Goal: Information Seeking & Learning: Learn about a topic

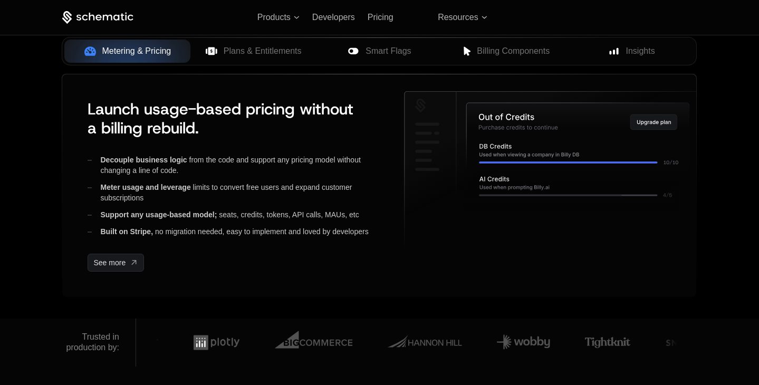
scroll to position [445, 0]
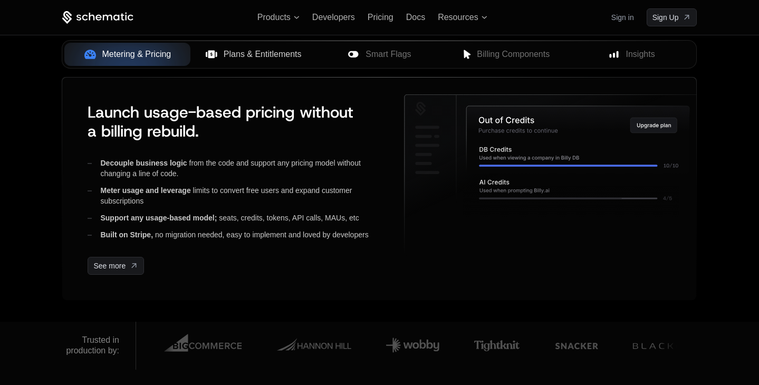
click at [256, 50] on span "Plans & Entitlements" at bounding box center [263, 54] width 78 height 13
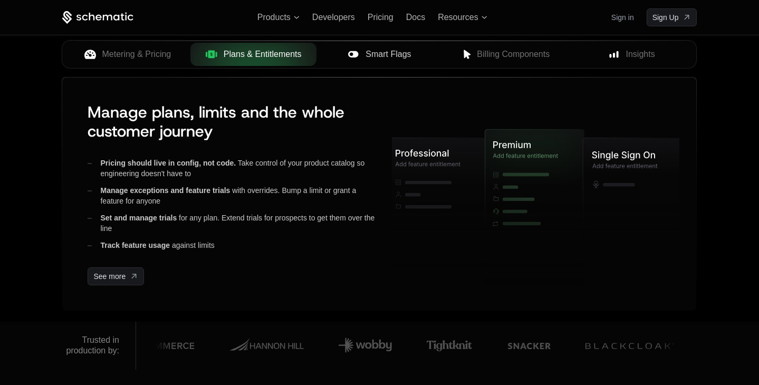
click at [378, 56] on span "Smart Flags" at bounding box center [388, 54] width 45 height 13
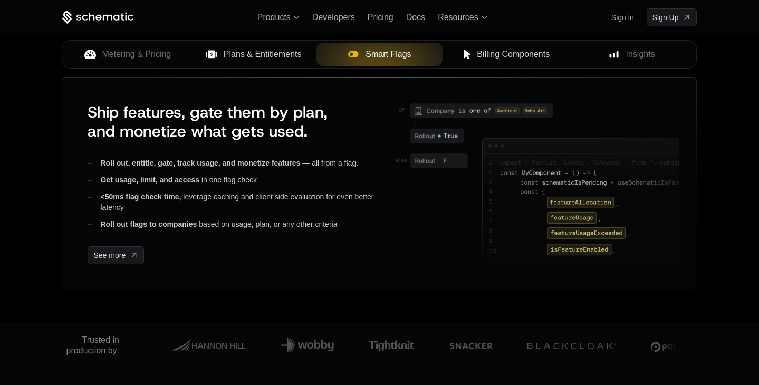
click at [503, 58] on span "Billing Components" at bounding box center [513, 54] width 73 height 13
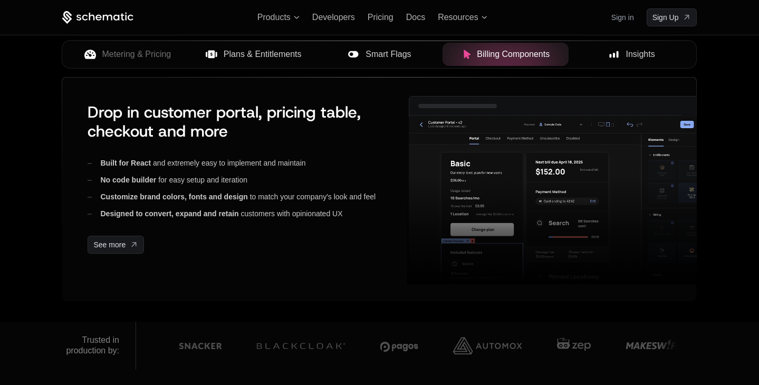
click at [632, 57] on span "Insights" at bounding box center [640, 54] width 29 height 13
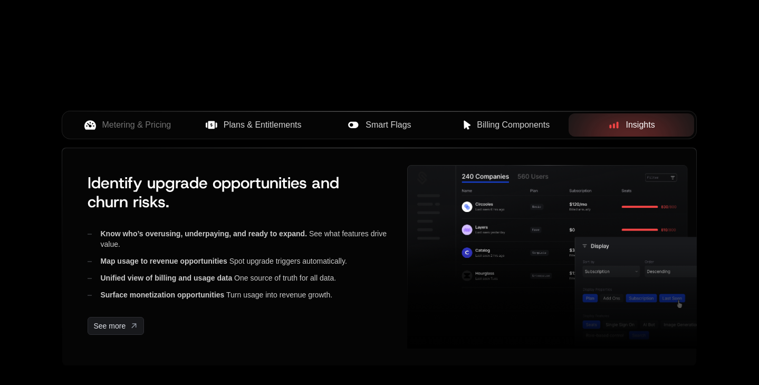
scroll to position [0, 0]
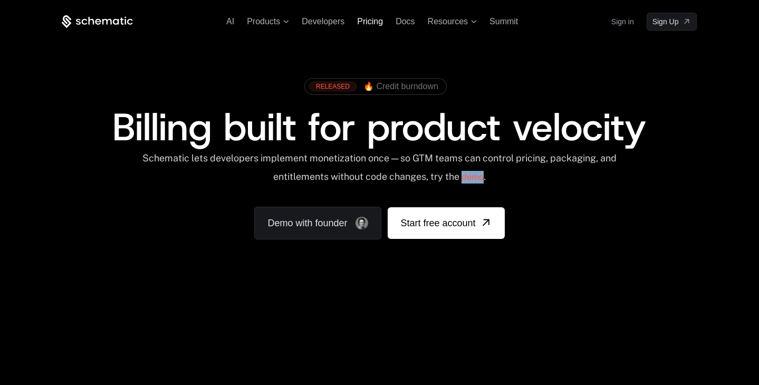
click at [374, 22] on span "Pricing" at bounding box center [370, 21] width 26 height 9
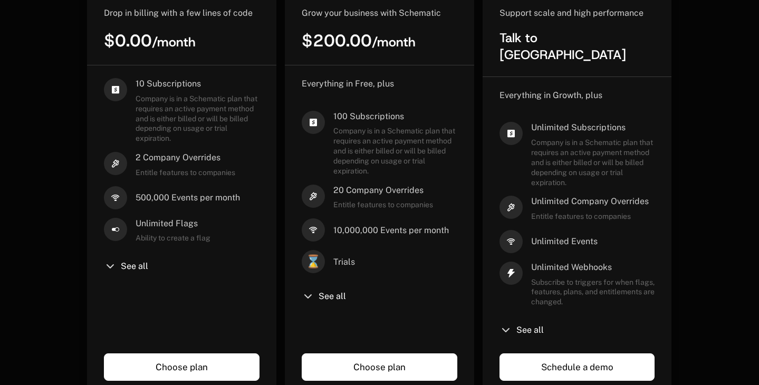
scroll to position [340, 0]
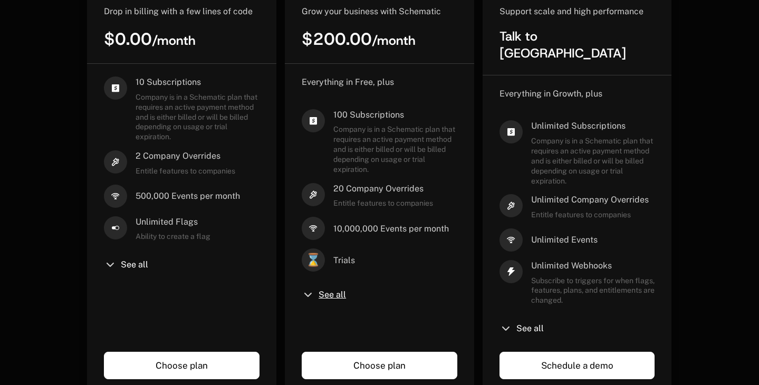
click at [336, 293] on span "See all" at bounding box center [332, 295] width 27 height 8
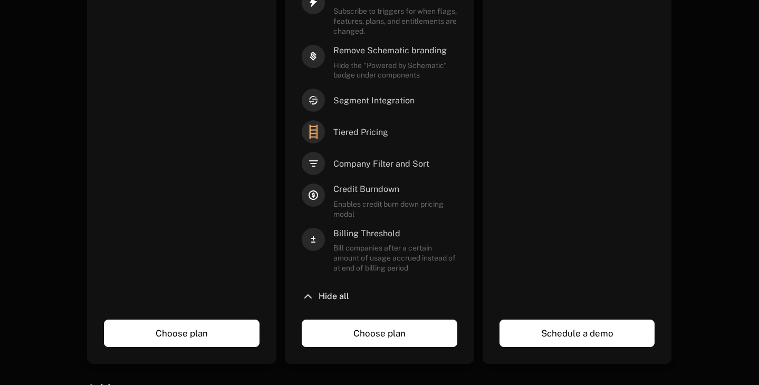
scroll to position [743, 0]
